Goal: Find contact information: Find contact information

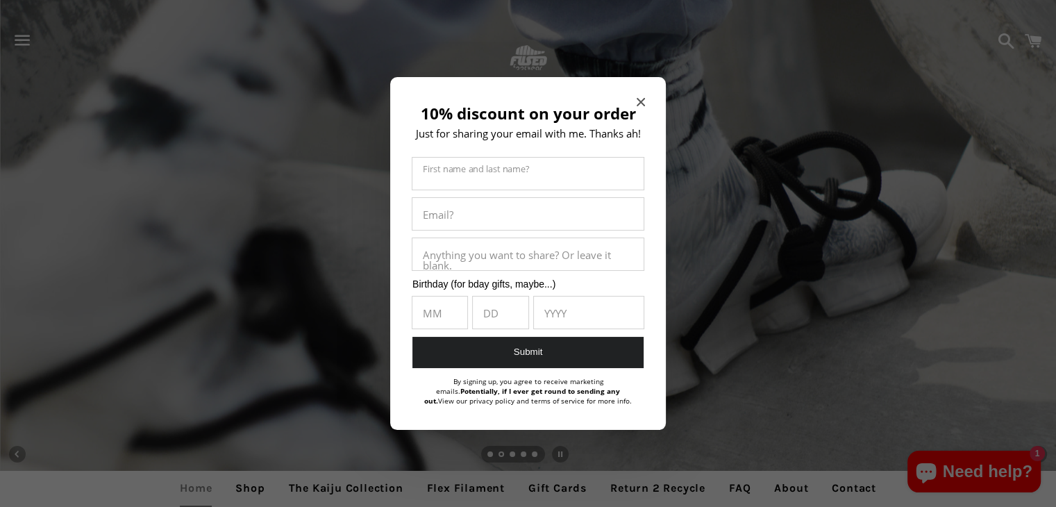
click at [633, 98] on div "10% discount on your order Just for sharing your email with me. Thanks ah! Firs…" at bounding box center [528, 253] width 276 height 353
click at [637, 99] on icon "Close modal" at bounding box center [641, 102] width 8 height 8
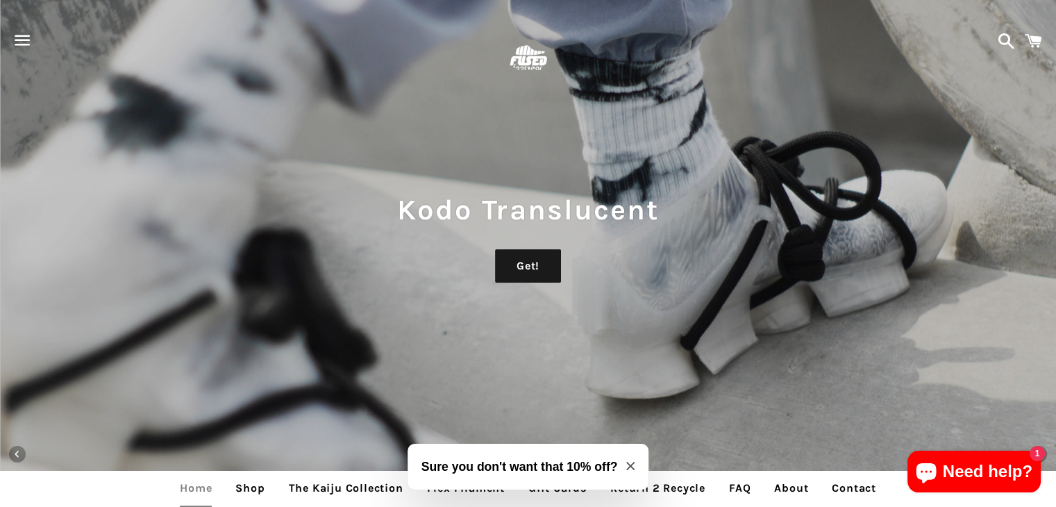
click at [25, 37] on span "button" at bounding box center [22, 40] width 31 height 42
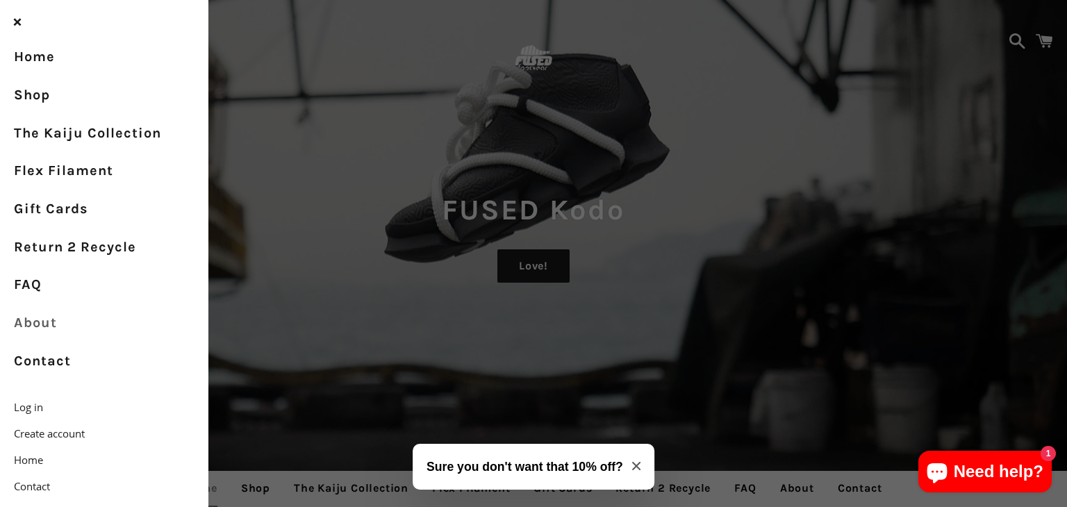
click at [36, 328] on link "About" at bounding box center [104, 323] width 208 height 38
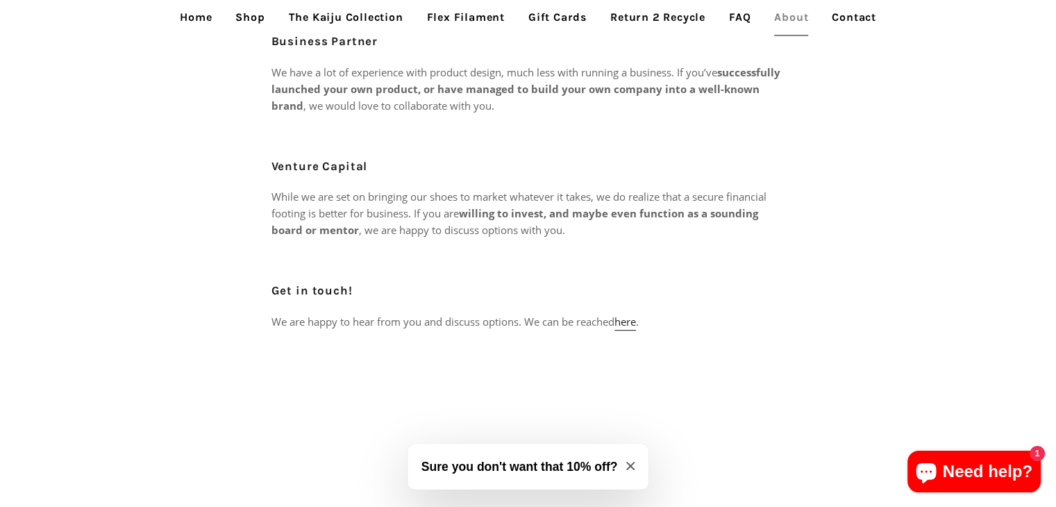
scroll to position [795, 0]
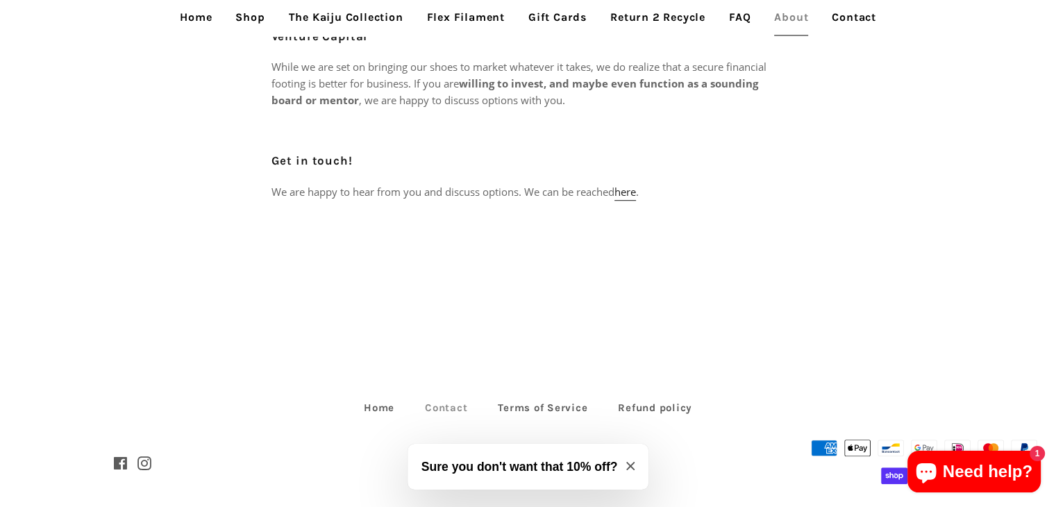
click at [451, 397] on link "Contact" at bounding box center [446, 408] width 70 height 22
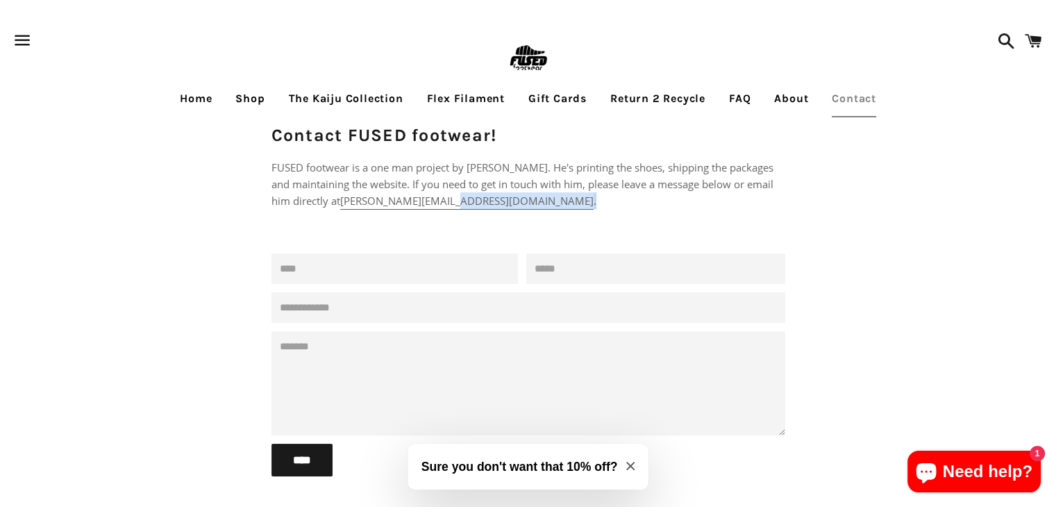
drag, startPoint x: 537, startPoint y: 198, endPoint x: 488, endPoint y: 203, distance: 49.6
click at [488, 203] on p "FUSED footwear is a one man project by Philippe Holthuizen. He's printing the s…" at bounding box center [529, 184] width 514 height 50
copy p "philippe@fusedfootwear.com ."
click at [552, 199] on p "FUSED footwear is a one man project by Philippe Holthuizen. He's printing the s…" at bounding box center [529, 184] width 514 height 50
drag, startPoint x: 383, startPoint y: 201, endPoint x: 425, endPoint y: 199, distance: 41.8
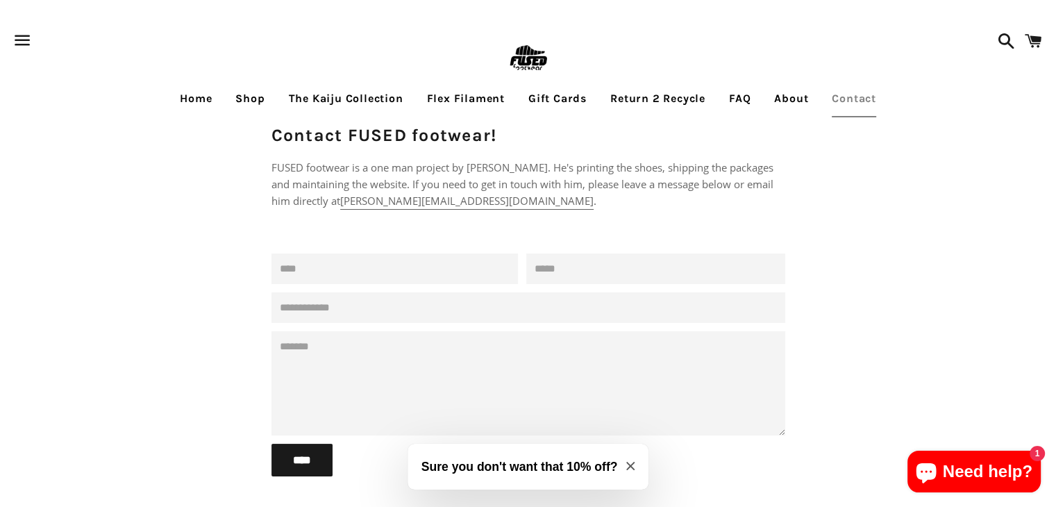
click at [425, 199] on p "FUSED footwear is a one man project by Philippe Holthuizen. He's printing the s…" at bounding box center [529, 184] width 514 height 50
copy p "philippe@fusedfootwear.com"
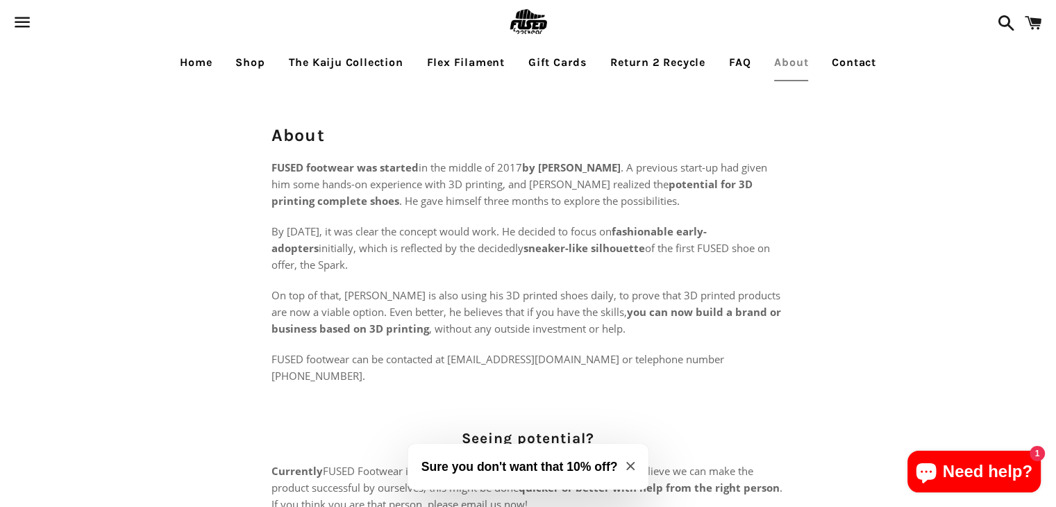
click at [551, 167] on strong "by Philippe Holthuizen" at bounding box center [571, 167] width 99 height 14
click at [549, 165] on strong "by Philippe Holthuizen" at bounding box center [571, 167] width 99 height 14
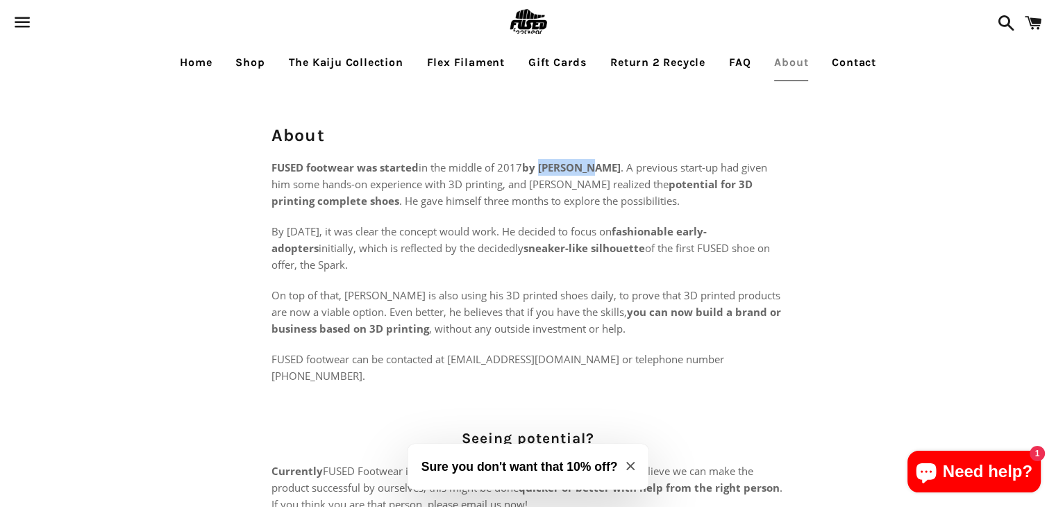
click at [549, 165] on strong "by Philippe Holthuizen" at bounding box center [571, 167] width 99 height 14
copy strong "Philippe"
